Goal: Contribute content: Contribute content

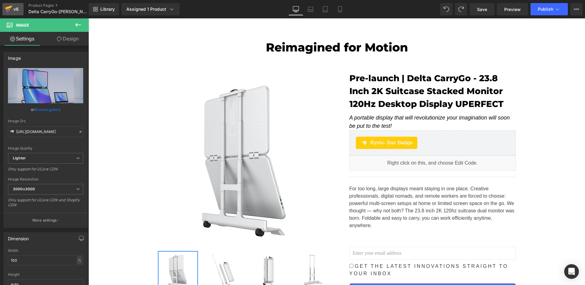
click at [15, 9] on div "v6" at bounding box center [16, 9] width 8 height 8
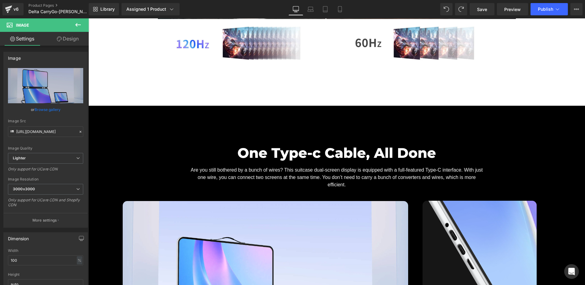
scroll to position [3672, 0]
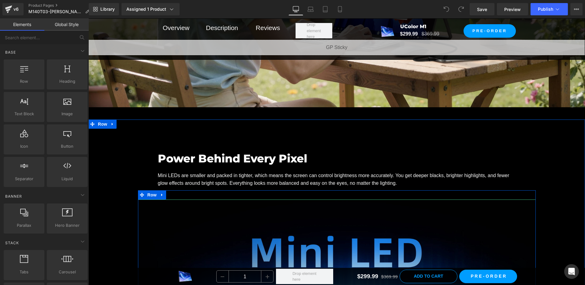
scroll to position [826, 0]
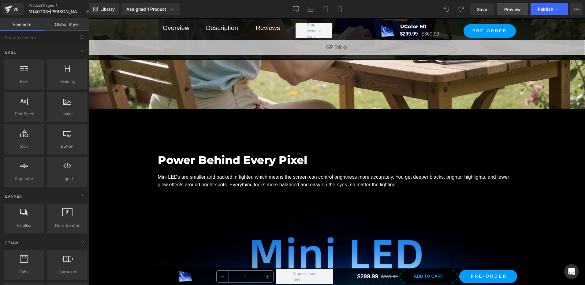
click at [511, 8] on span "Preview" at bounding box center [512, 9] width 17 height 6
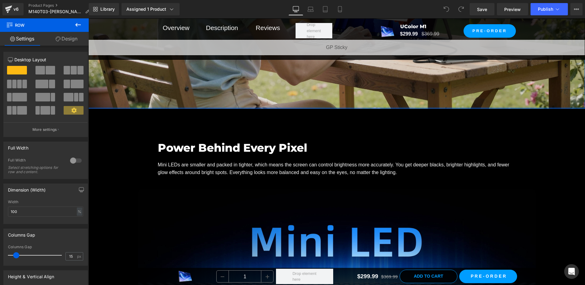
drag, startPoint x: 120, startPoint y: 118, endPoint x: 116, endPoint y: 96, distance: 22.2
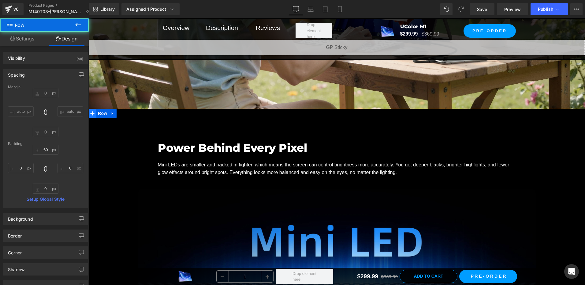
click at [93, 114] on span at bounding box center [92, 113] width 8 height 9
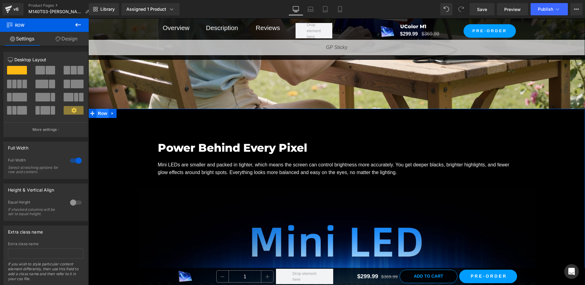
click at [96, 112] on span "Row" at bounding box center [102, 113] width 12 height 9
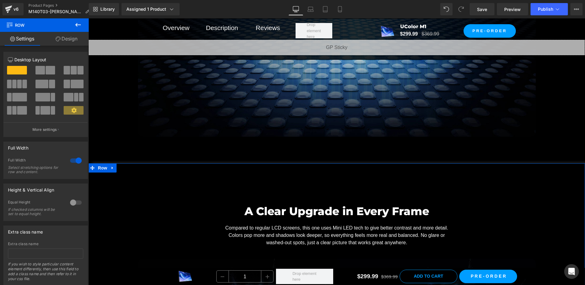
scroll to position [1102, 0]
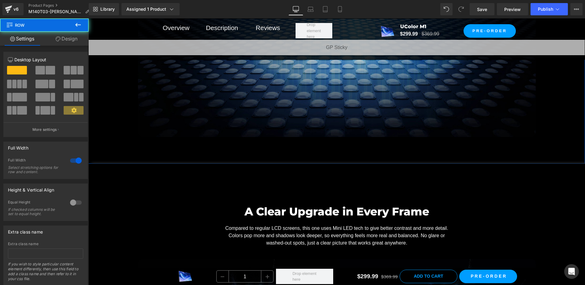
click at [68, 38] on link "Design" at bounding box center [66, 39] width 44 height 14
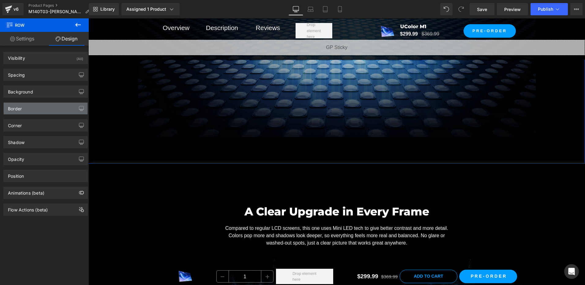
click at [39, 108] on div "Border" at bounding box center [46, 109] width 84 height 12
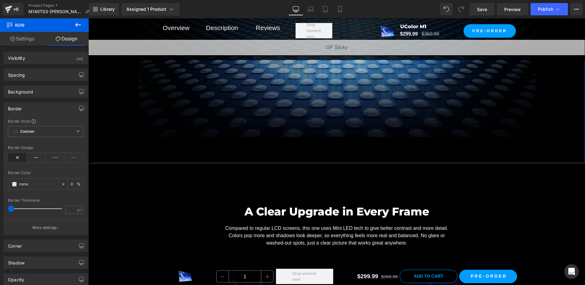
click at [23, 108] on div "Border" at bounding box center [46, 109] width 84 height 12
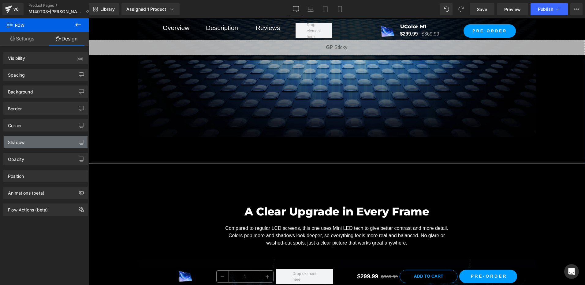
click at [32, 146] on div "Shadow" at bounding box center [46, 142] width 84 height 12
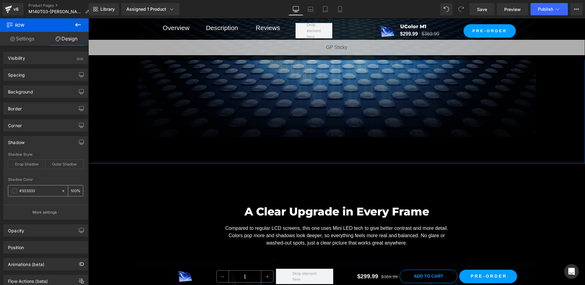
click at [62, 191] on icon at bounding box center [63, 190] width 2 height 2
click at [97, 168] on span "Row" at bounding box center [102, 168] width 12 height 9
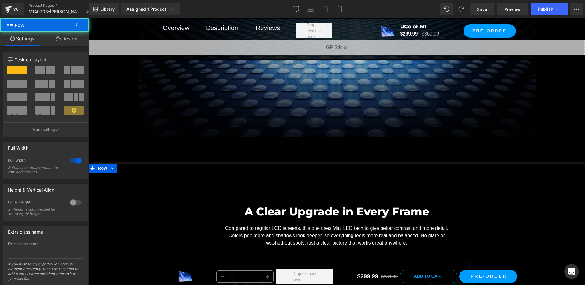
click at [67, 37] on link "Design" at bounding box center [66, 39] width 44 height 14
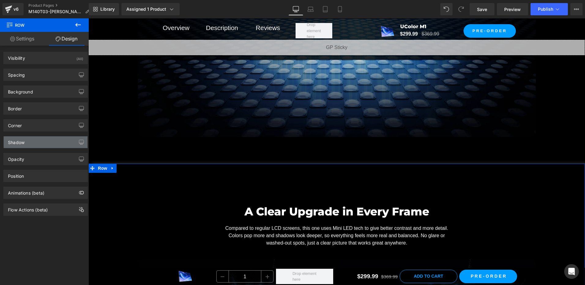
click at [28, 143] on div "Shadow" at bounding box center [46, 142] width 84 height 12
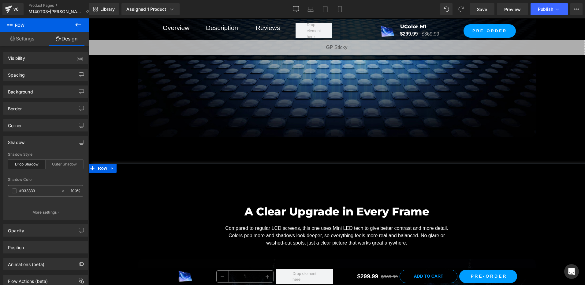
click at [62, 190] on icon at bounding box center [63, 191] width 4 height 4
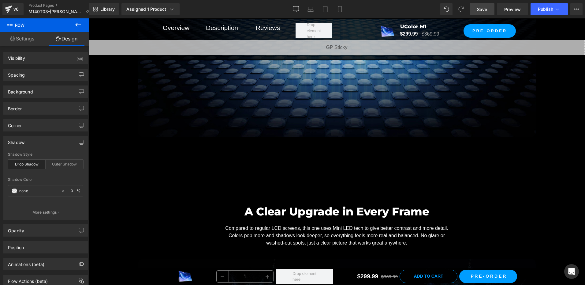
drag, startPoint x: 481, startPoint y: 10, endPoint x: 92, endPoint y: 266, distance: 465.3
click at [481, 10] on span "Save" at bounding box center [482, 9] width 10 height 6
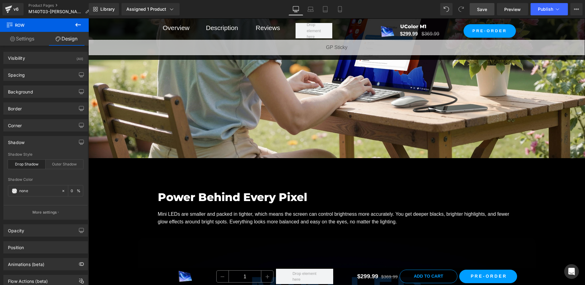
scroll to position [857, 0]
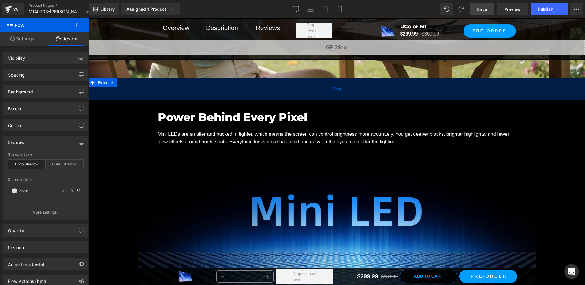
click at [99, 88] on div "70px" at bounding box center [336, 88] width 497 height 21
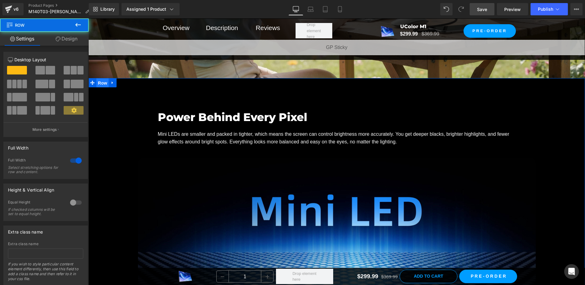
drag, startPoint x: 99, startPoint y: 81, endPoint x: 176, endPoint y: 89, distance: 77.2
click at [99, 81] on span "Row" at bounding box center [102, 82] width 12 height 9
click at [74, 42] on link "Design" at bounding box center [66, 39] width 44 height 14
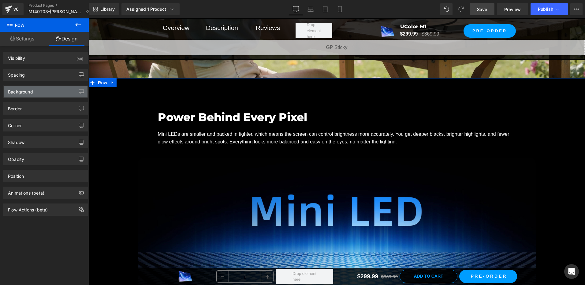
click at [36, 89] on div "Background" at bounding box center [46, 92] width 84 height 12
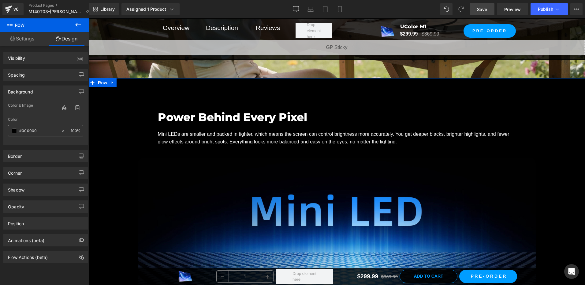
click at [76, 130] on div "100 %" at bounding box center [75, 130] width 15 height 11
click at [71, 130] on input "100" at bounding box center [74, 130] width 6 height 7
type input "95"
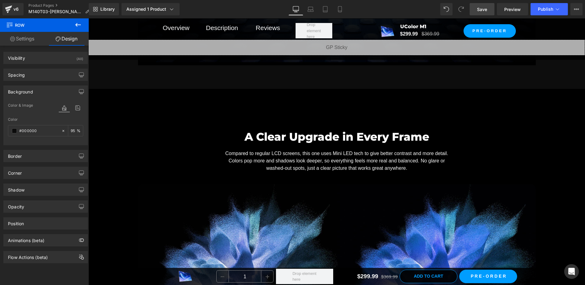
scroll to position [1163, 0]
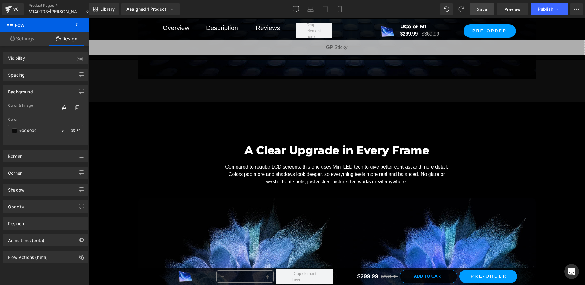
click at [88, 18] on div "99px" at bounding box center [88, 18] width 0 height 0
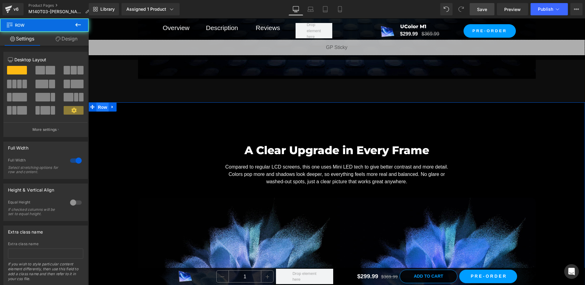
click at [96, 108] on span "Row" at bounding box center [102, 107] width 12 height 9
click at [65, 38] on link "Design" at bounding box center [66, 39] width 44 height 14
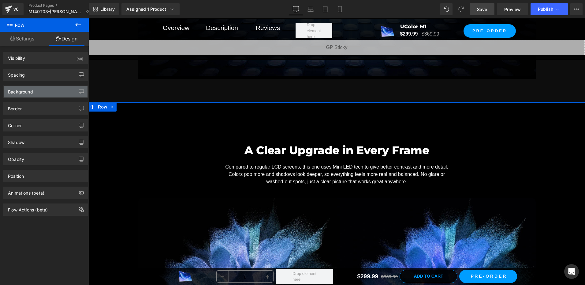
click at [37, 90] on div "Background" at bounding box center [46, 92] width 84 height 12
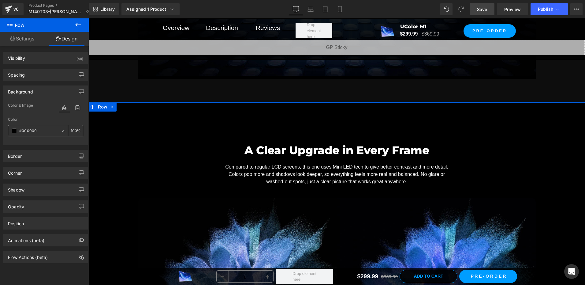
click at [74, 133] on input "100" at bounding box center [74, 130] width 6 height 7
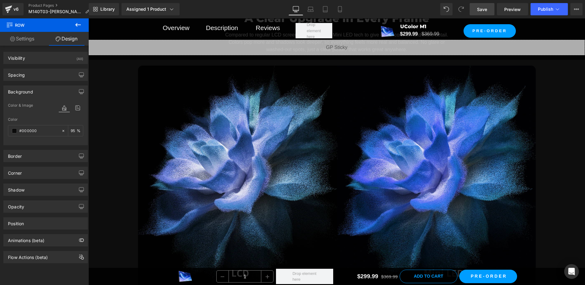
scroll to position [1285, 0]
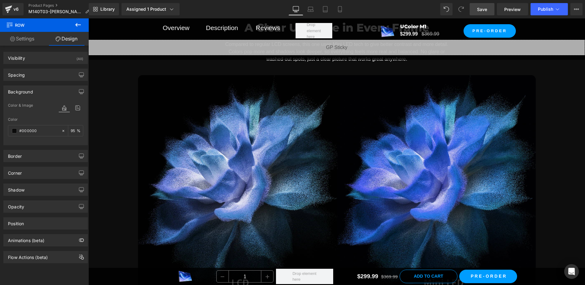
type input "95"
click at [485, 10] on span "Save" at bounding box center [482, 9] width 10 height 6
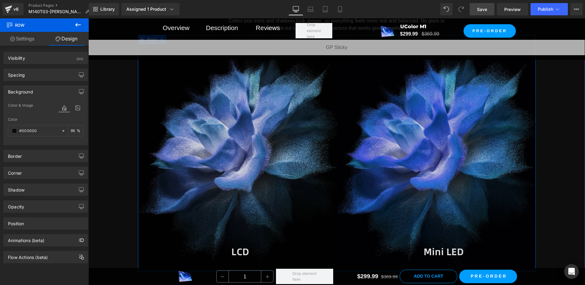
scroll to position [1316, 0]
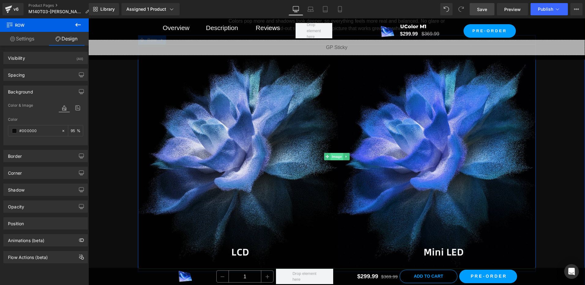
click at [332, 157] on span "Image" at bounding box center [337, 156] width 13 height 7
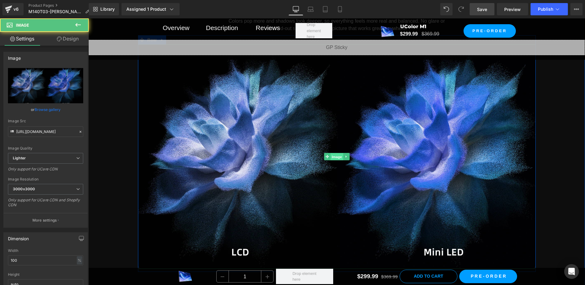
click at [332, 157] on span "Image" at bounding box center [337, 156] width 13 height 7
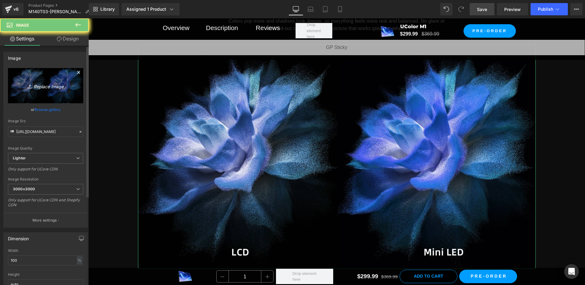
click at [37, 92] on link "Replace Image" at bounding box center [45, 85] width 75 height 35
type input "C:\fakepath\对比 拷贝.webp"
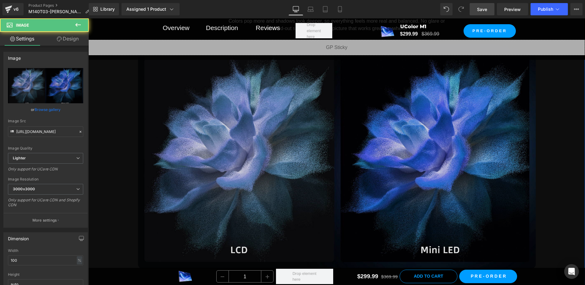
click at [315, 118] on img at bounding box center [337, 156] width 398 height 224
drag, startPoint x: 335, startPoint y: 155, endPoint x: 317, endPoint y: 149, distance: 19.1
click at [335, 155] on span "Image" at bounding box center [337, 156] width 13 height 7
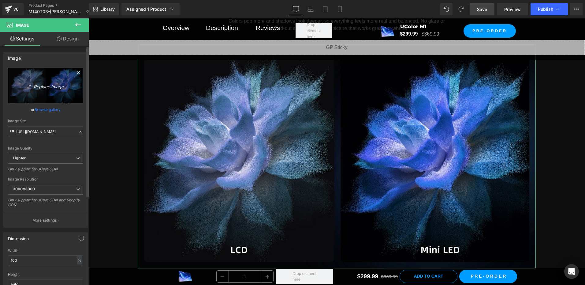
click at [52, 77] on link "Replace Image" at bounding box center [45, 85] width 75 height 35
type input "C:\fakepath\对比 圆角.webp"
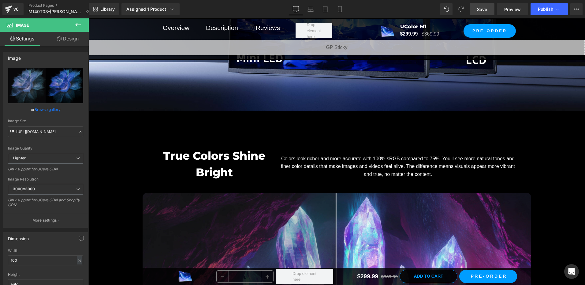
scroll to position [2509, 0]
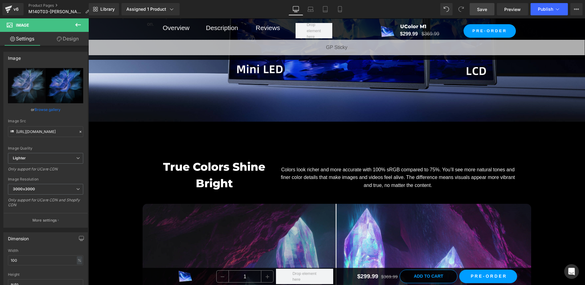
click at [112, 129] on div "True Colors Shine Bright Heading Colors look richer and more accurate with 100%…" at bounding box center [336, 286] width 497 height 331
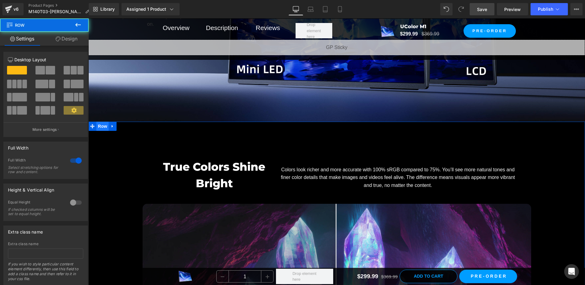
click at [101, 124] on span "Row" at bounding box center [102, 125] width 12 height 9
click at [69, 37] on link "Design" at bounding box center [66, 39] width 44 height 14
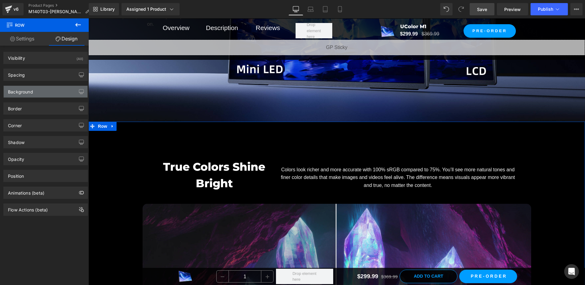
click at [26, 88] on div "Background" at bounding box center [20, 90] width 25 height 9
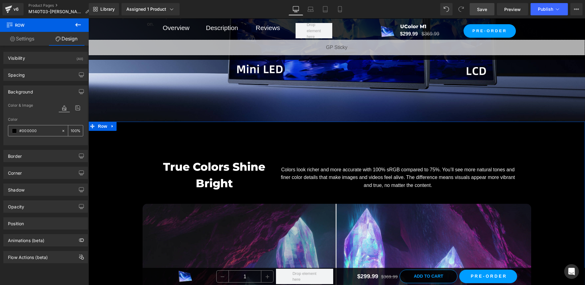
click at [13, 129] on span at bounding box center [14, 130] width 5 height 5
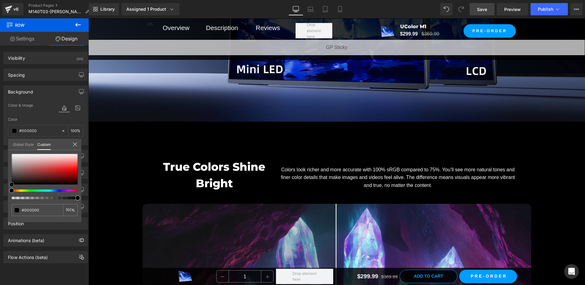
drag, startPoint x: 15, startPoint y: 179, endPoint x: -1, endPoint y: 202, distance: 28.0
click at [0, 202] on html "Row You are previewing how the will restyle your page. You can not edit Element…" at bounding box center [292, 142] width 585 height 285
click at [483, 8] on span "Save" at bounding box center [482, 9] width 10 height 6
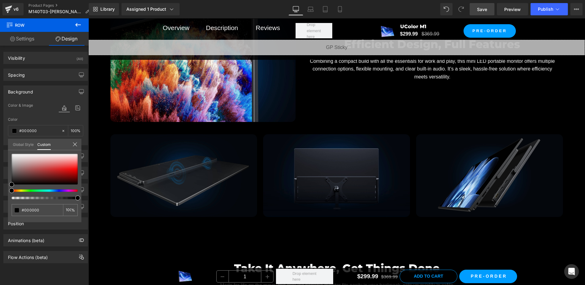
scroll to position [3336, 0]
